Goal: Use online tool/utility: Utilize a website feature to perform a specific function

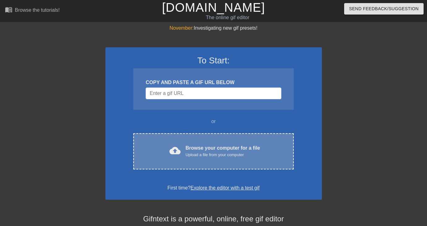
click at [205, 146] on div "Browse your computer for a file Upload a file from your computer" at bounding box center [223, 151] width 75 height 14
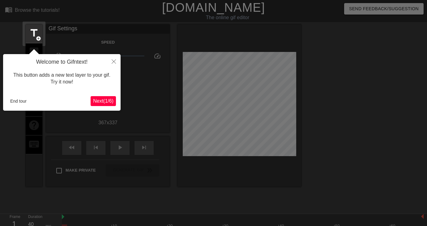
scroll to position [15, 0]
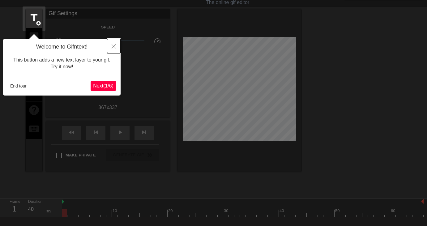
click at [113, 48] on icon "Close" at bounding box center [114, 46] width 4 height 4
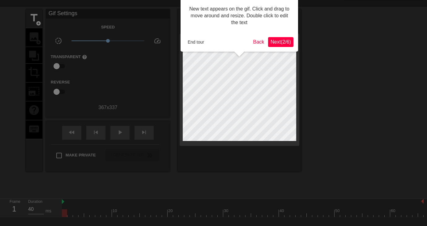
scroll to position [0, 0]
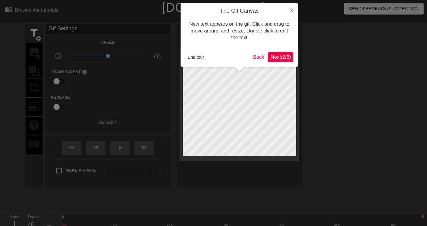
click at [113, 48] on div at bounding box center [213, 138] width 427 height 276
click at [192, 57] on button "End tour" at bounding box center [195, 57] width 21 height 9
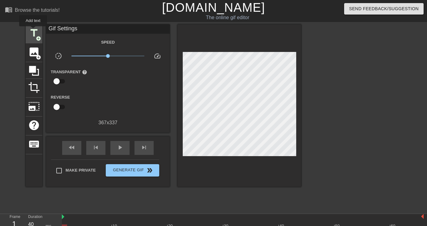
click at [33, 31] on span "title" at bounding box center [34, 33] width 12 height 12
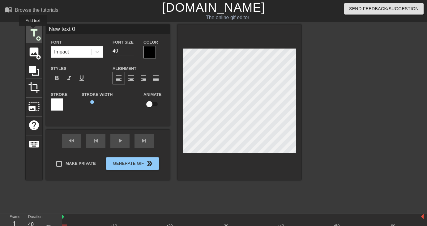
click at [33, 31] on span "title" at bounding box center [34, 33] width 12 height 12
type input "New text 1"
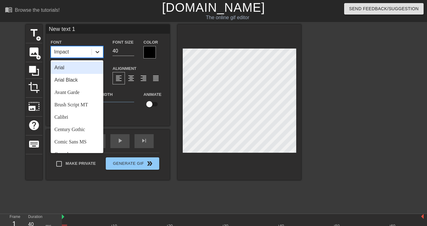
click at [98, 53] on icon at bounding box center [98, 52] width 4 height 2
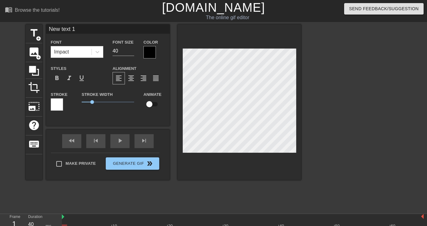
click at [113, 64] on div "Font Impact Font Size 40 Color Styles format_bold format_italic format_underlin…" at bounding box center [108, 77] width 114 height 78
click at [70, 78] on span "format_italic" at bounding box center [69, 78] width 7 height 7
click at [63, 30] on input "New text 0" at bounding box center [108, 28] width 124 height 9
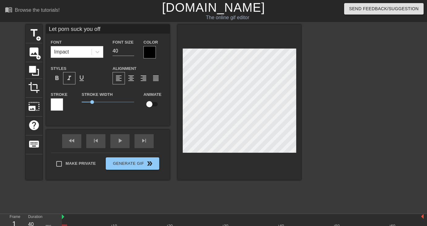
type input "Let porn suck you off"
drag, startPoint x: 92, startPoint y: 103, endPoint x: 97, endPoint y: 103, distance: 5.3
click at [97, 103] on span "1.5" at bounding box center [98, 102] width 4 height 4
click at [95, 101] on span "1.25" at bounding box center [95, 102] width 4 height 4
click at [149, 54] on div at bounding box center [150, 52] width 12 height 12
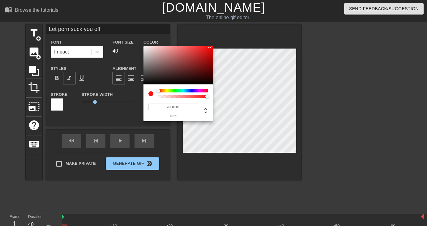
type input "#FF0000"
drag, startPoint x: 162, startPoint y: 58, endPoint x: 228, endPoint y: 35, distance: 70.5
click at [228, 35] on div "#FF0000 hex" at bounding box center [213, 113] width 427 height 226
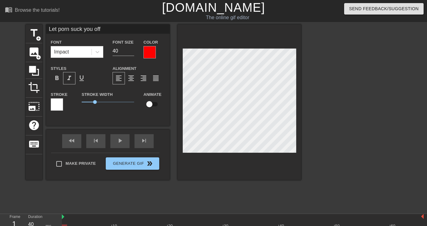
click at [48, 101] on div "Stroke" at bounding box center [61, 104] width 31 height 26
click at [56, 105] on div at bounding box center [57, 104] width 12 height 12
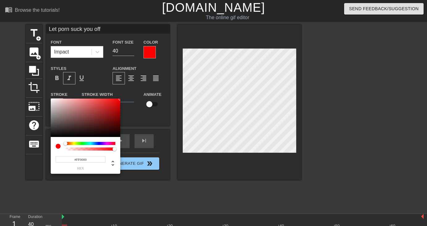
drag, startPoint x: 96, startPoint y: 104, endPoint x: 130, endPoint y: 86, distance: 38.8
click at [130, 86] on div "#FF0000 hex" at bounding box center [213, 113] width 427 height 226
click at [66, 144] on div at bounding box center [68, 144] width 4 height 4
type input "#000000"
drag, startPoint x: 65, startPoint y: 105, endPoint x: 112, endPoint y: 137, distance: 56.7
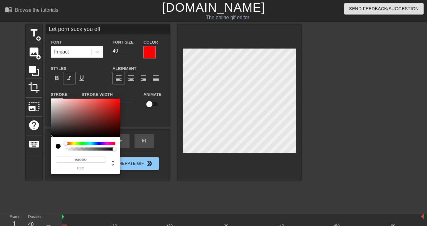
click at [112, 137] on div "#000000 hex" at bounding box center [86, 136] width 70 height 75
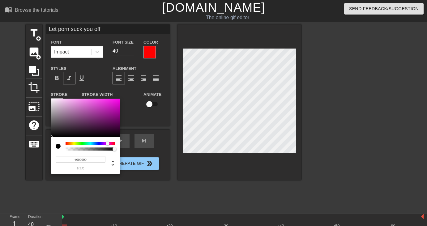
click at [106, 143] on div at bounding box center [108, 144] width 4 height 4
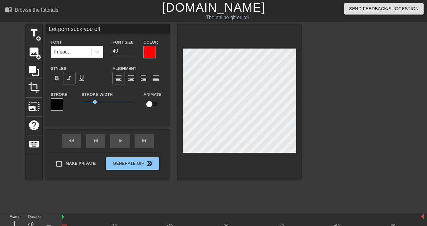
click at [152, 49] on div at bounding box center [150, 52] width 12 height 12
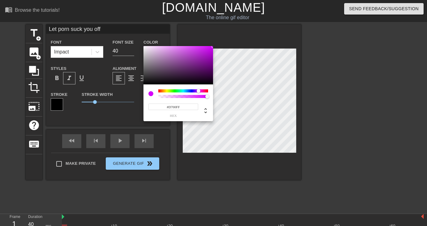
click at [199, 91] on div at bounding box center [183, 90] width 50 height 3
drag, startPoint x: 171, startPoint y: 109, endPoint x: 167, endPoint y: 109, distance: 4.0
click at [167, 109] on input "#D700FF" at bounding box center [174, 107] width 50 height 6
type input "#ff00FF"
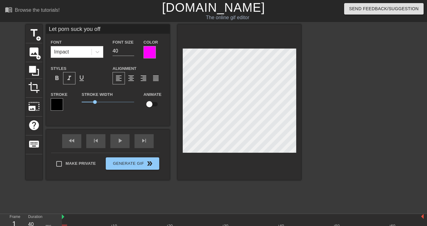
click at [63, 102] on div "Stroke" at bounding box center [62, 101] width 22 height 20
click at [58, 102] on div at bounding box center [57, 104] width 12 height 12
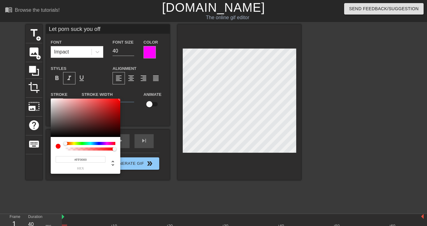
drag, startPoint x: 98, startPoint y: 106, endPoint x: 133, endPoint y: 95, distance: 36.8
click at [133, 95] on div "#FF0000 hex" at bounding box center [213, 113] width 427 height 226
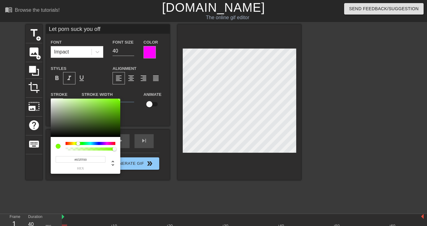
type input "#5CFF00"
drag, startPoint x: 67, startPoint y: 142, endPoint x: 79, endPoint y: 144, distance: 12.3
click at [79, 144] on div at bounding box center [81, 144] width 4 height 4
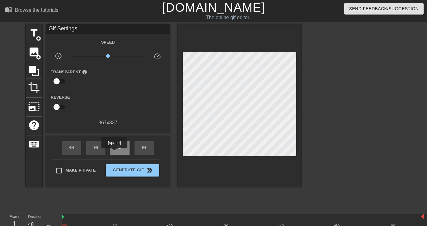
click at [115, 153] on div "play_arrow" at bounding box center [119, 148] width 19 height 14
click at [116, 170] on span "Generate Gif double_arrow" at bounding box center [132, 170] width 49 height 7
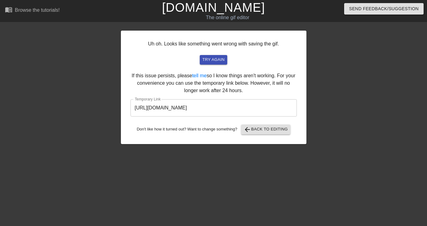
click at [233, 114] on input "[URL][DOMAIN_NAME]" at bounding box center [214, 107] width 166 height 17
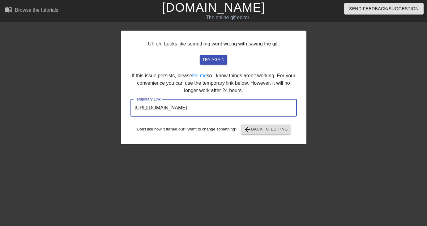
click at [233, 114] on input "[URL][DOMAIN_NAME]" at bounding box center [214, 107] width 166 height 17
